Goal: Contribute content

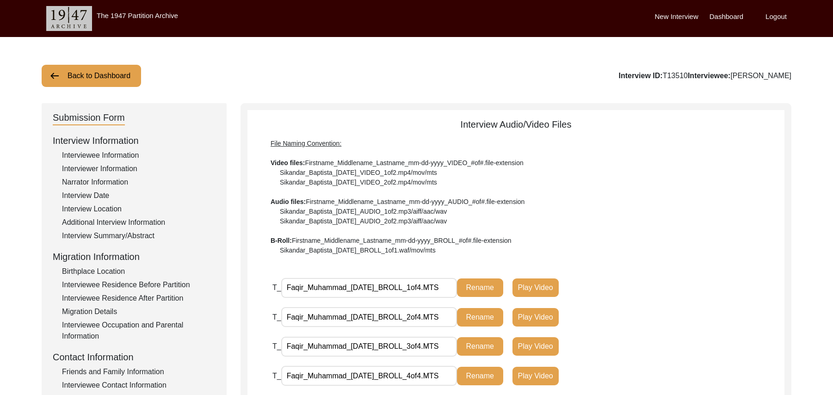
scroll to position [258, 0]
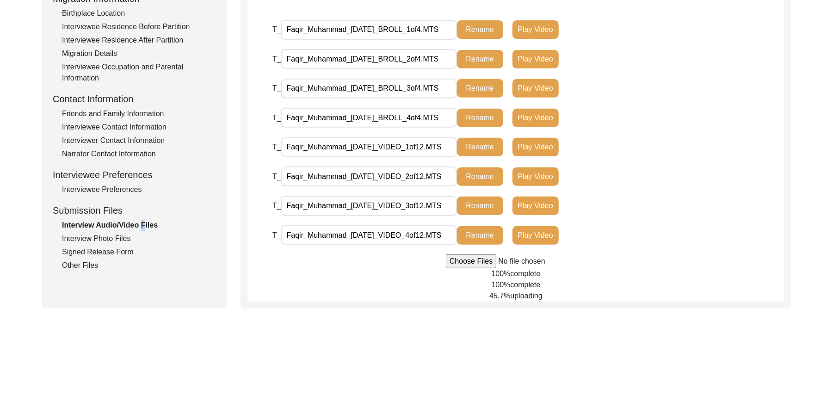
click at [475, 264] on input "file" at bounding box center [516, 261] width 140 height 14
click at [459, 261] on input "file" at bounding box center [516, 261] width 140 height 14
click at [461, 259] on input "file" at bounding box center [516, 261] width 140 height 14
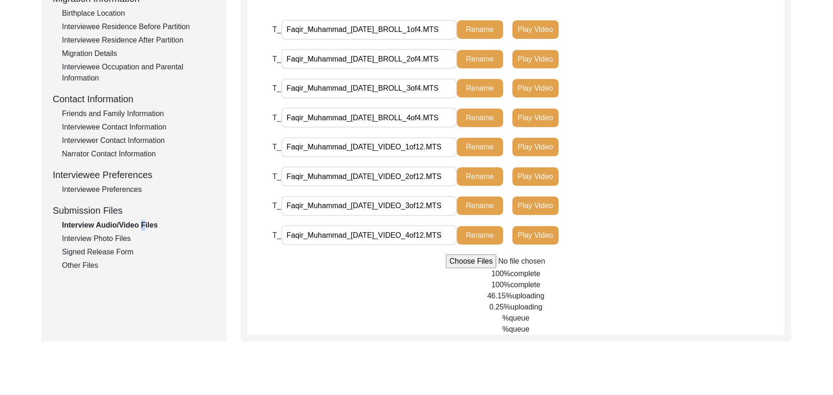
click at [450, 260] on input "file" at bounding box center [516, 261] width 140 height 14
click at [457, 260] on input "file" at bounding box center [516, 261] width 140 height 14
click at [456, 260] on input "file" at bounding box center [516, 261] width 140 height 14
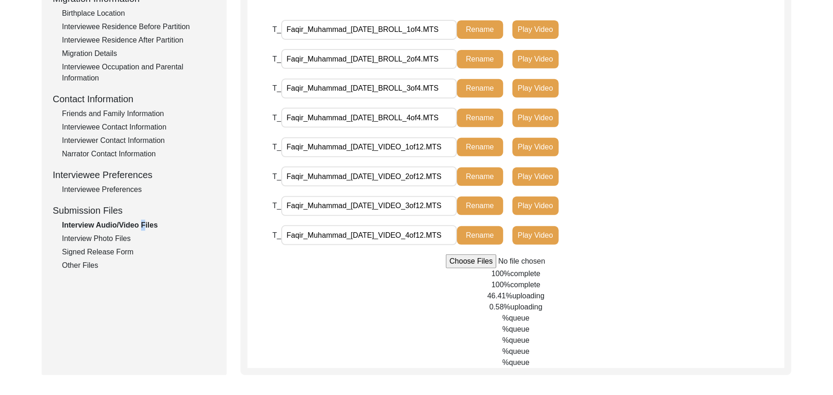
click at [457, 261] on input "file" at bounding box center [516, 261] width 140 height 14
type input "C:\fakepath\Faqir_Muhammad_08-19-2025_VIDEO_12of12.MTS"
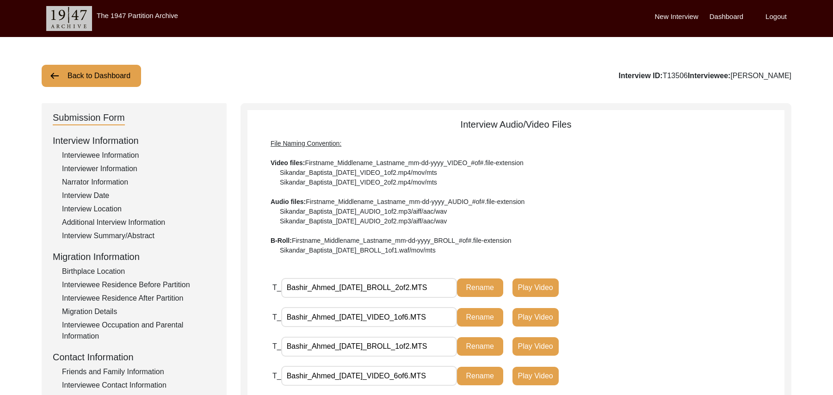
scroll to position [147, 0]
